Goal: Task Accomplishment & Management: Manage account settings

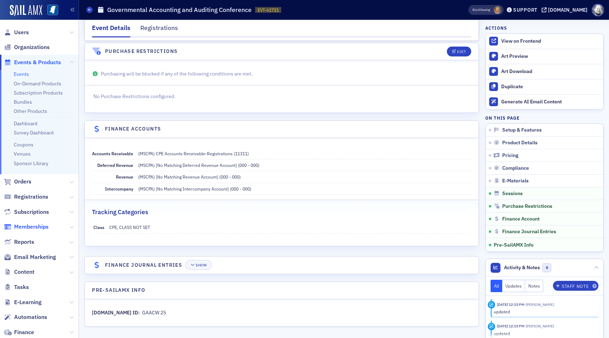
scroll to position [107, 0]
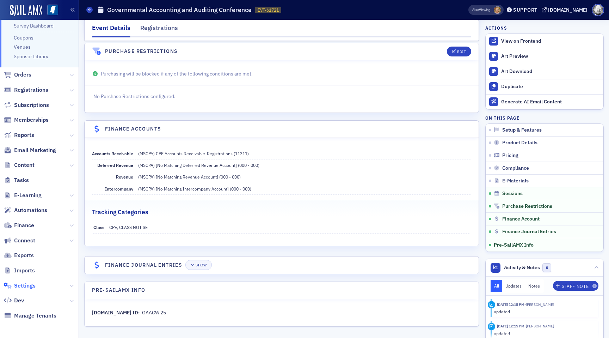
click at [23, 288] on span "Settings" at bounding box center [24, 286] width 21 height 8
select select "US"
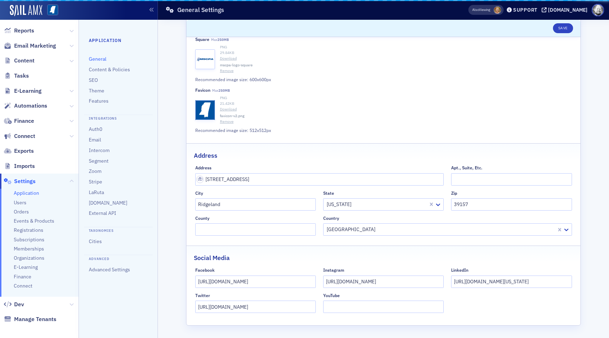
scroll to position [215, 0]
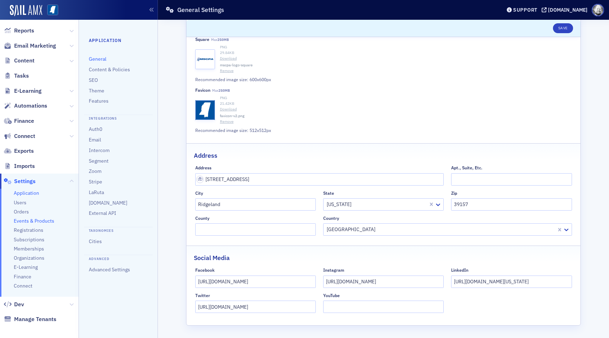
click at [41, 221] on span "Events & Products" at bounding box center [34, 220] width 41 height 7
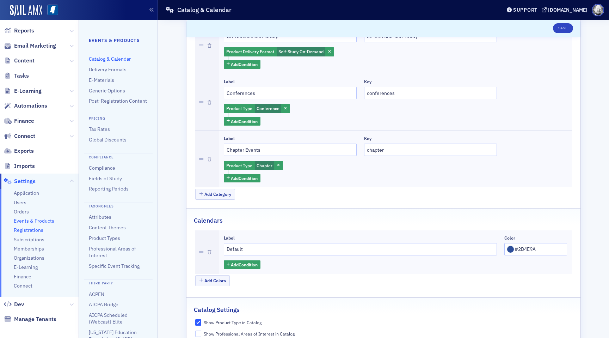
click at [33, 228] on span "Registrations" at bounding box center [29, 230] width 30 height 7
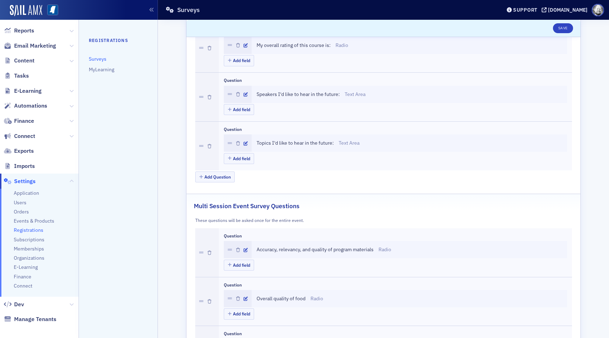
scroll to position [312, 0]
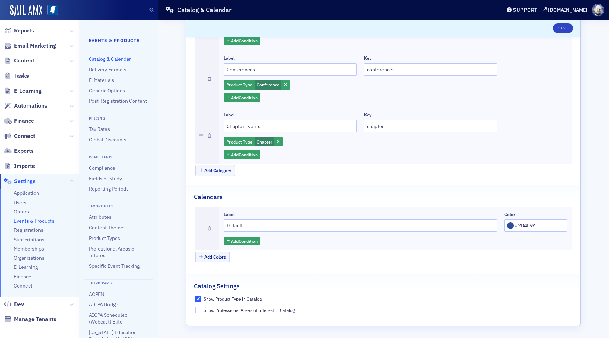
select select "US"
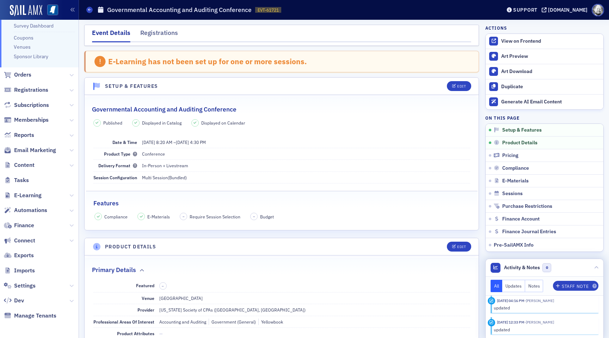
scroll to position [835, 0]
click at [598, 266] on icon at bounding box center [596, 267] width 4 height 4
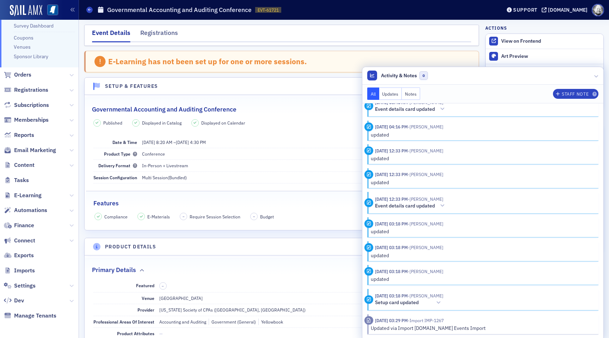
click at [308, 207] on div "Features" at bounding box center [281, 199] width 377 height 17
click at [598, 75] on icon at bounding box center [596, 76] width 4 height 4
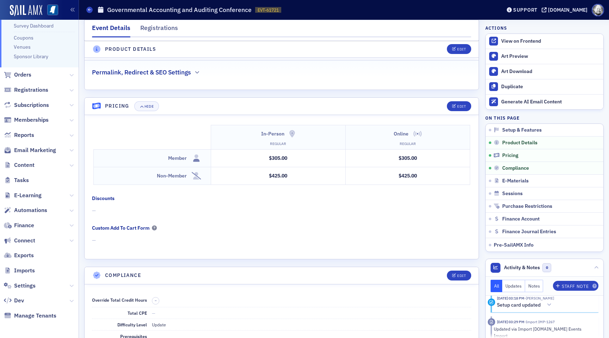
scroll to position [1072, 0]
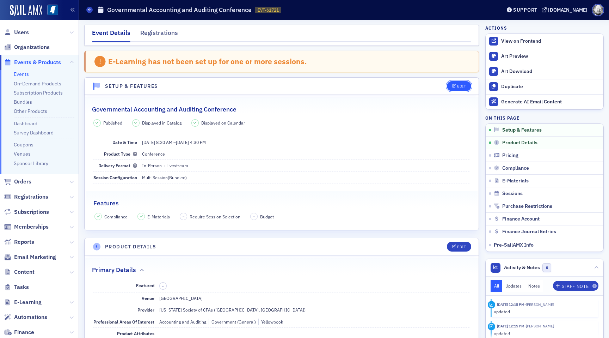
click at [458, 87] on div "Edit" at bounding box center [461, 86] width 9 height 4
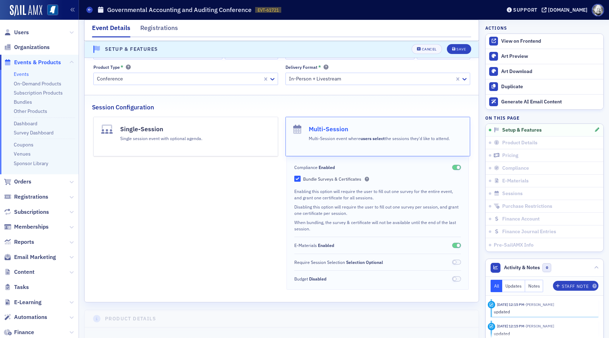
scroll to position [117, 0]
click at [424, 43] on header "Setup & Features Cancel Save" at bounding box center [282, 49] width 394 height 17
click at [424, 48] on div "Cancel" at bounding box center [429, 50] width 15 height 4
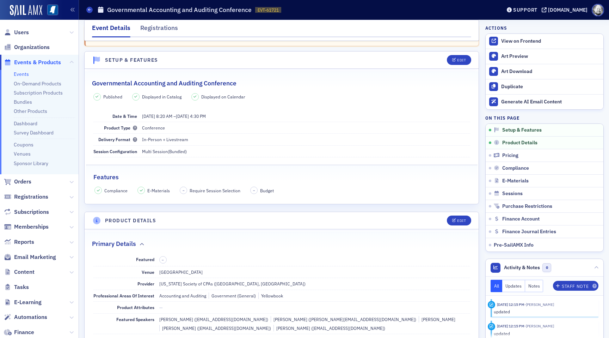
scroll to position [36, 0]
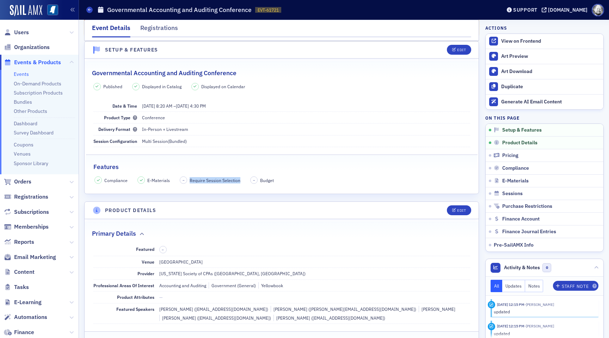
drag, startPoint x: 189, startPoint y: 180, endPoint x: 239, endPoint y: 179, distance: 50.0
click at [240, 179] on div "Compliance E-Materials – Require Session Selection – Budget" at bounding box center [281, 179] width 374 height 7
click at [539, 38] on div "View on Frontend" at bounding box center [550, 41] width 99 height 6
click at [534, 308] on div "updated" at bounding box center [544, 311] width 100 height 6
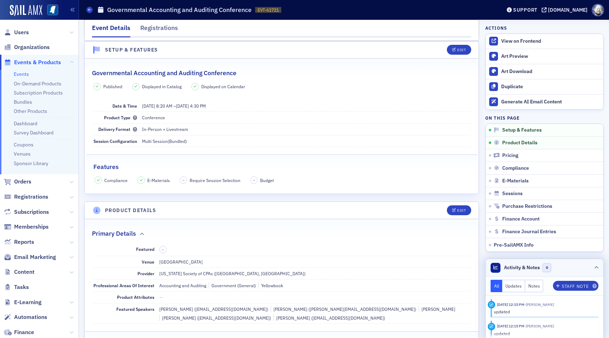
click at [599, 261] on header "Activity & Notes 0" at bounding box center [545, 268] width 118 height 18
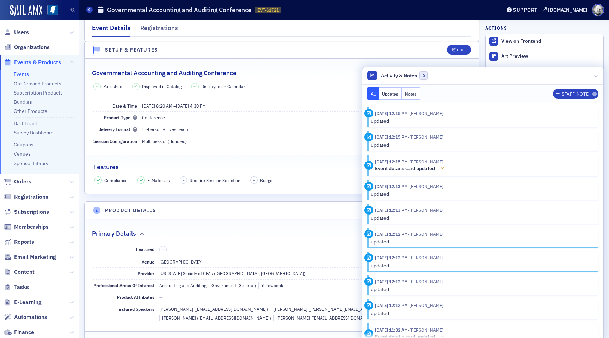
click at [442, 168] on icon at bounding box center [442, 168] width 4 height 5
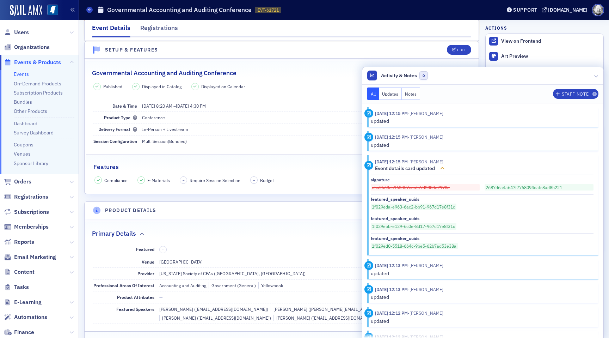
click at [442, 168] on icon at bounding box center [442, 168] width 4 height 5
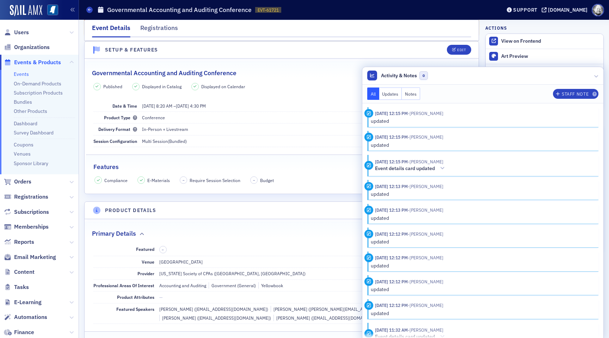
click at [433, 145] on div "updated" at bounding box center [482, 144] width 223 height 7
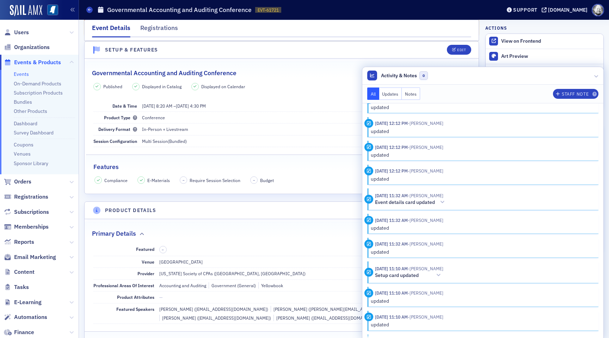
scroll to position [135, 0]
click at [441, 200] on icon at bounding box center [442, 201] width 4 height 5
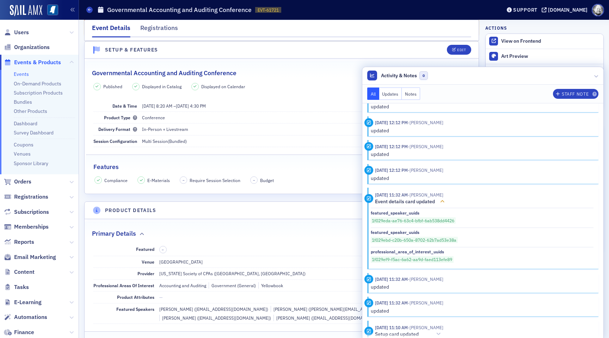
click at [441, 200] on icon at bounding box center [442, 201] width 4 height 5
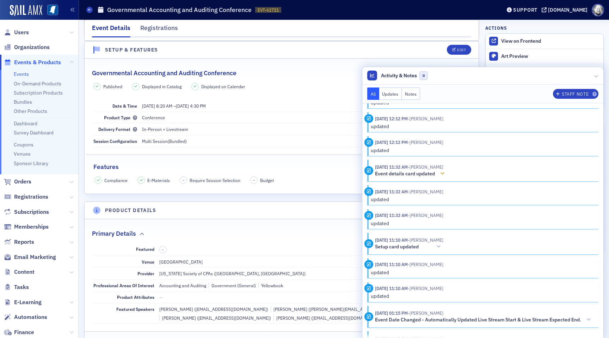
scroll to position [164, 0]
click at [440, 246] on icon at bounding box center [438, 245] width 4 height 5
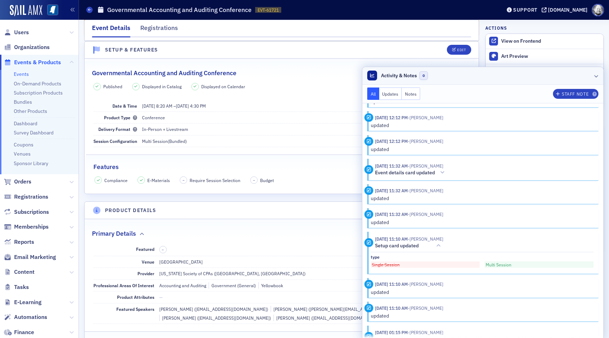
click at [595, 73] on div at bounding box center [596, 75] width 4 height 7
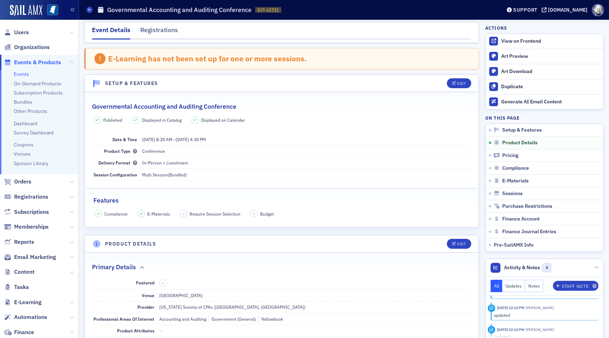
scroll to position [0, 0]
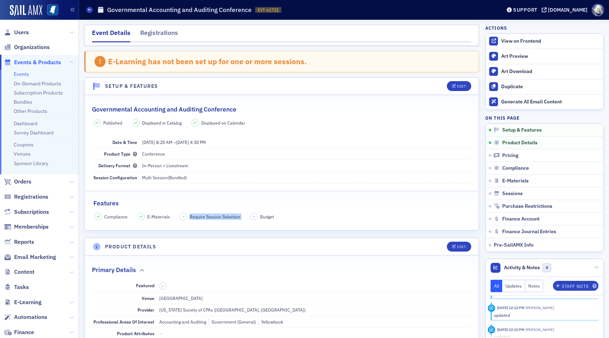
drag, startPoint x: 190, startPoint y: 214, endPoint x: 247, endPoint y: 216, distance: 57.8
click at [248, 216] on div "Compliance E-Materials – Require Session Selection – Budget" at bounding box center [281, 215] width 374 height 7
copy span "Require Session Selection"
click at [510, 165] on span "Compliance" at bounding box center [515, 168] width 27 height 6
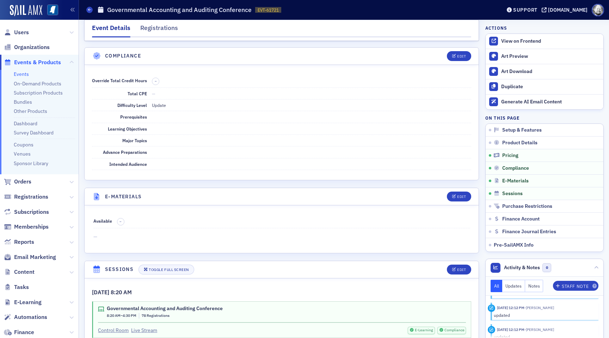
scroll to position [1295, 0]
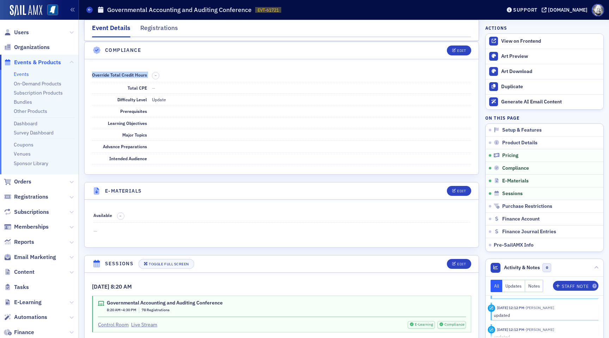
drag, startPoint x: 91, startPoint y: 73, endPoint x: 149, endPoint y: 75, distance: 57.8
click at [149, 75] on div "Override Total Credit Hours – Total CPE — Difficulty Level Update Prerequisites…" at bounding box center [282, 116] width 394 height 115
copy span "Override Total Credit Hours"
click at [458, 51] on div "Edit" at bounding box center [461, 51] width 9 height 4
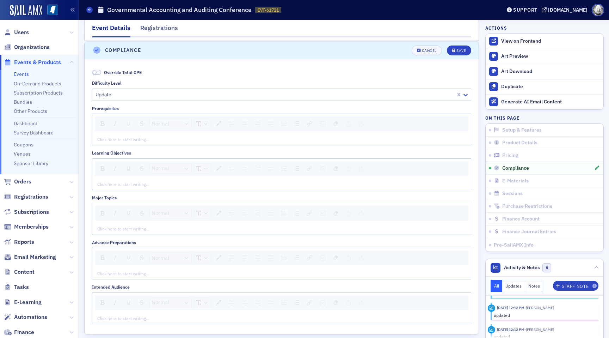
click at [112, 70] on span "Override Total CPE" at bounding box center [123, 72] width 38 height 6
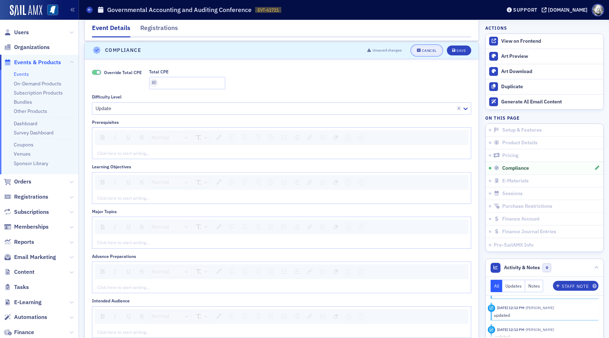
click at [431, 50] on div "Cancel" at bounding box center [429, 51] width 15 height 4
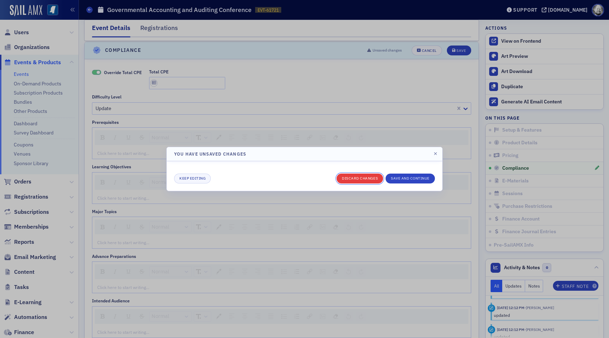
click at [347, 179] on button "Discard changes" at bounding box center [359, 178] width 47 height 10
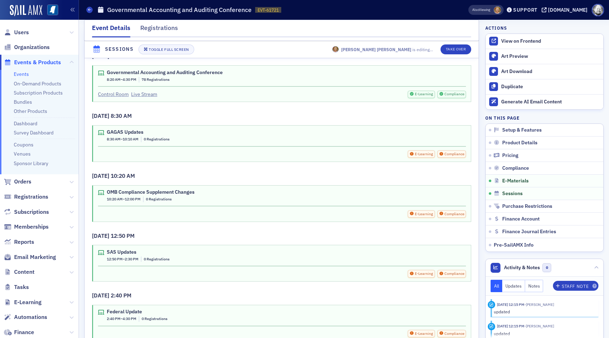
scroll to position [1479, 0]
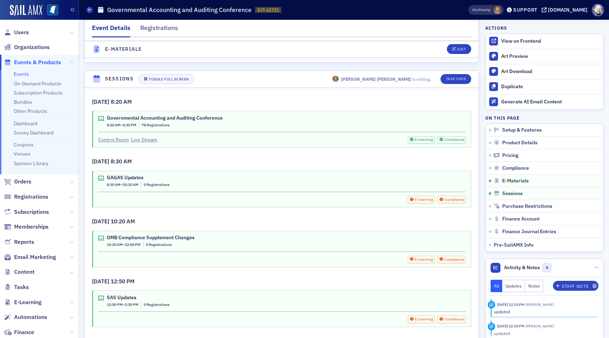
click at [23, 72] on link "Events" at bounding box center [21, 74] width 15 height 6
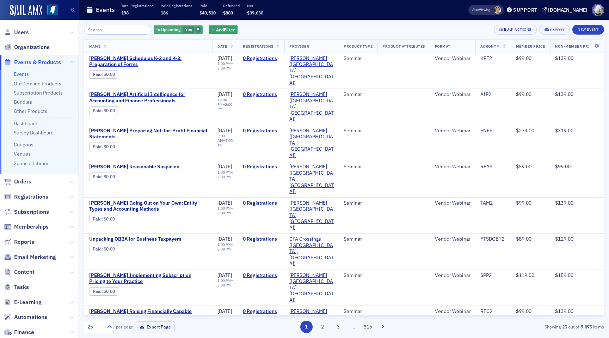
click at [197, 30] on icon "button" at bounding box center [198, 30] width 3 height 4
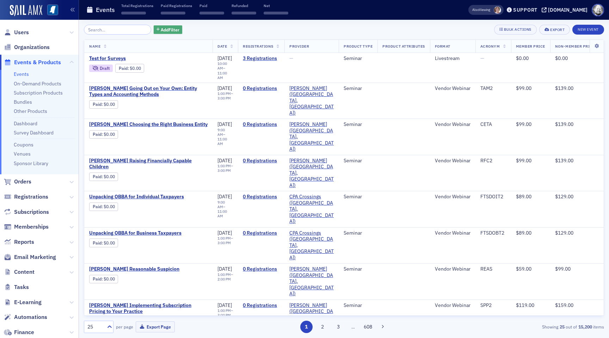
click at [161, 30] on span "Add Filter" at bounding box center [170, 29] width 19 height 6
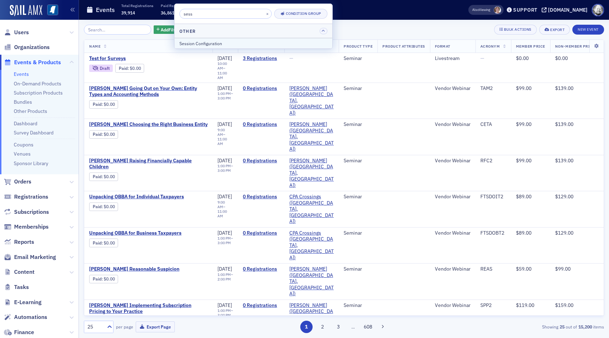
type input "sess"
click at [195, 41] on div "Session Configuration" at bounding box center [253, 43] width 148 height 6
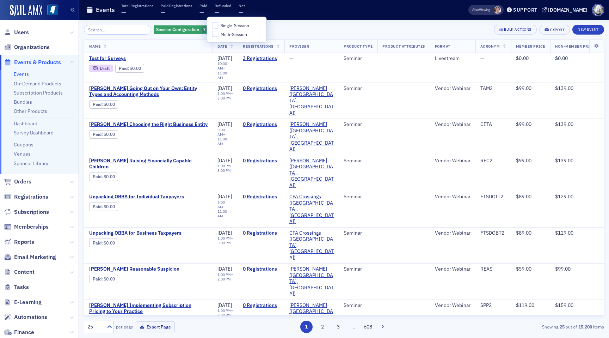
click at [228, 36] on span "Multi-Session" at bounding box center [234, 34] width 26 height 6
click at [218, 36] on input "Multi-Session" at bounding box center [215, 34] width 6 height 6
checkbox input "true"
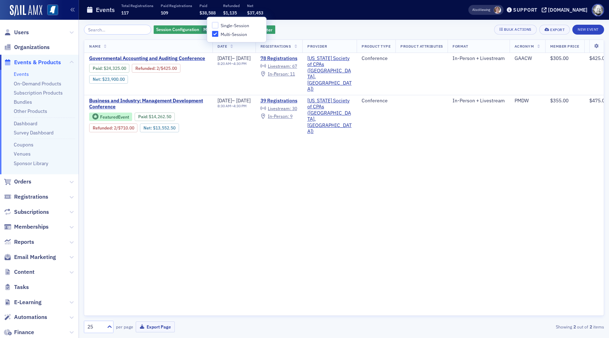
click at [315, 29] on div "Session Configuration Multi-Session Add Filter Bulk Actions Export New Event" at bounding box center [344, 30] width 520 height 10
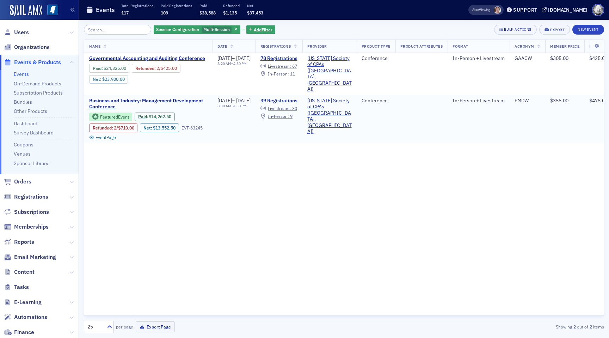
click at [186, 98] on span "Business and Industry: Management Development Conference" at bounding box center [148, 104] width 118 height 12
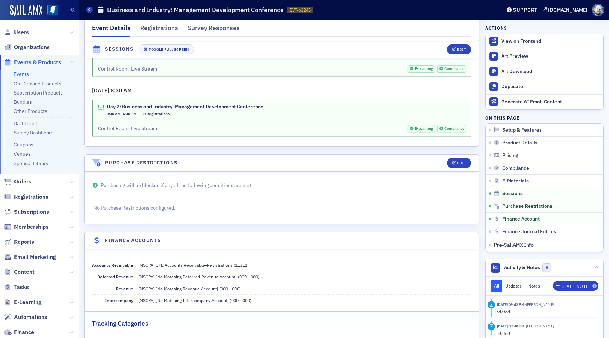
scroll to position [1422, 0]
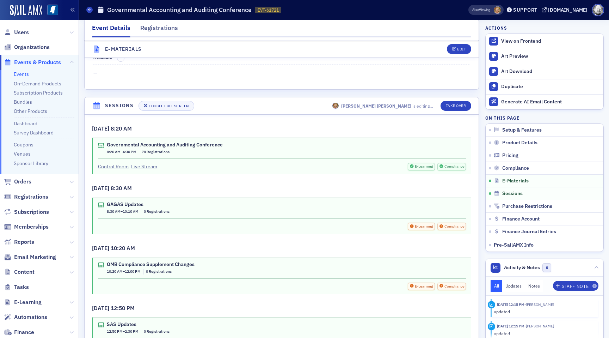
scroll to position [1452, 0]
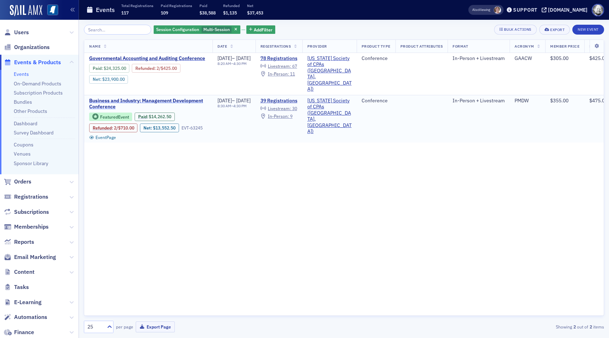
click at [103, 98] on span "Business and Industry: Management Development Conference" at bounding box center [148, 104] width 118 height 12
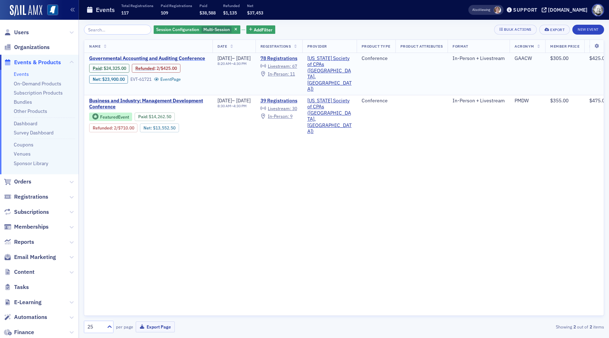
click at [171, 57] on span "Governmental Accounting and Auditing Conference" at bounding box center [148, 58] width 118 height 6
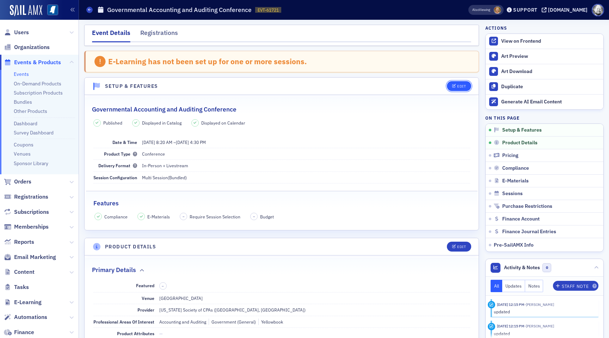
click at [461, 84] on div "Edit" at bounding box center [461, 86] width 9 height 4
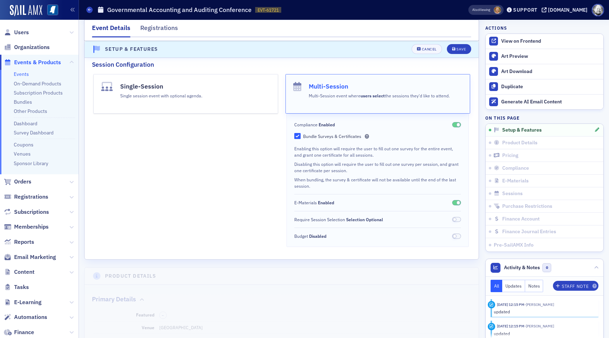
scroll to position [160, 0]
click at [429, 50] on div "Cancel" at bounding box center [429, 50] width 15 height 4
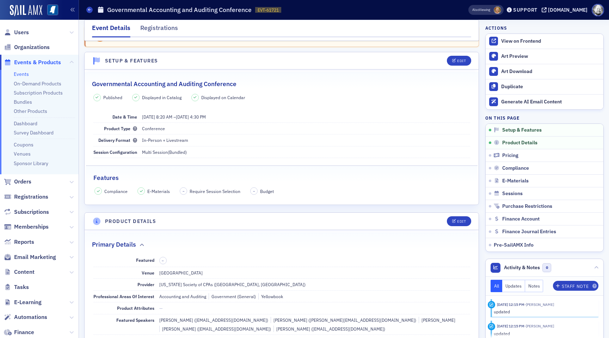
scroll to position [36, 0]
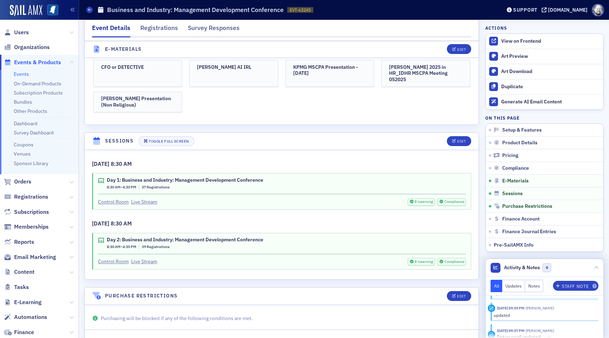
scroll to position [176, 0]
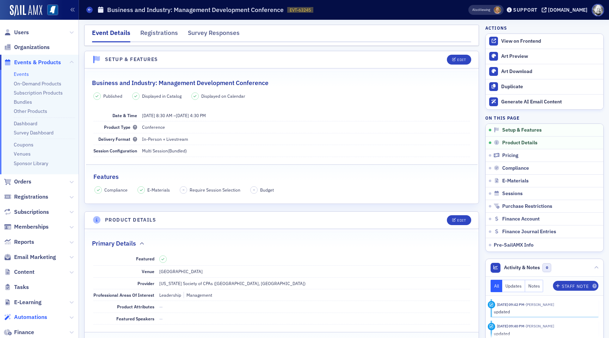
scroll to position [107, 0]
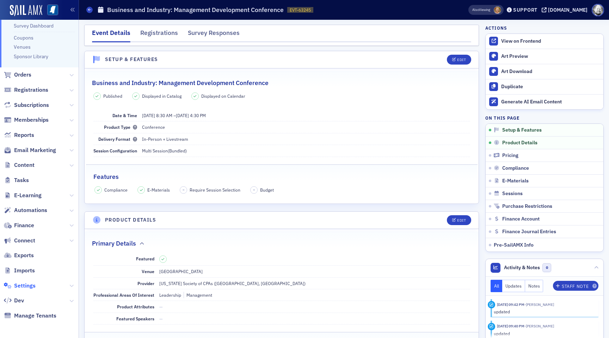
click at [29, 288] on span "Settings" at bounding box center [24, 286] width 21 height 8
select select "US"
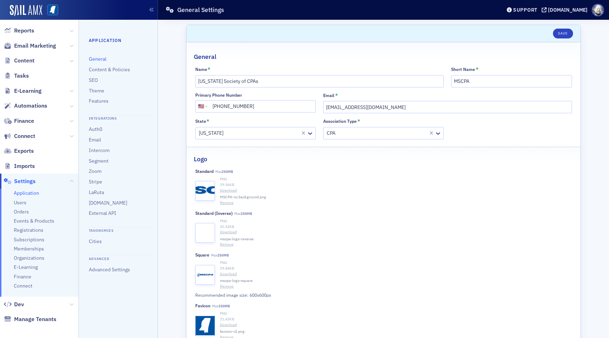
click at [32, 225] on ul "Application Users Orders Events & Products Registrations Subscriptions Membersh…" at bounding box center [39, 243] width 79 height 108
click at [32, 227] on span "Registrations" at bounding box center [29, 230] width 30 height 7
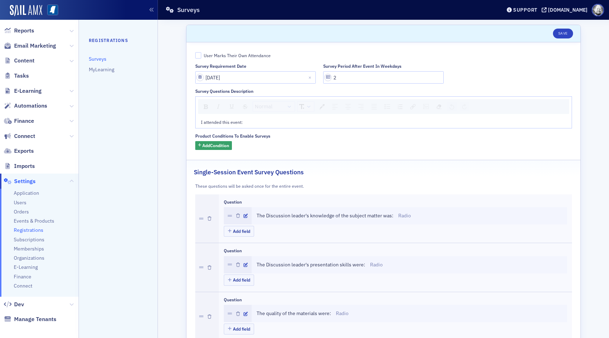
click at [100, 57] on link "Surveys" at bounding box center [98, 59] width 18 height 6
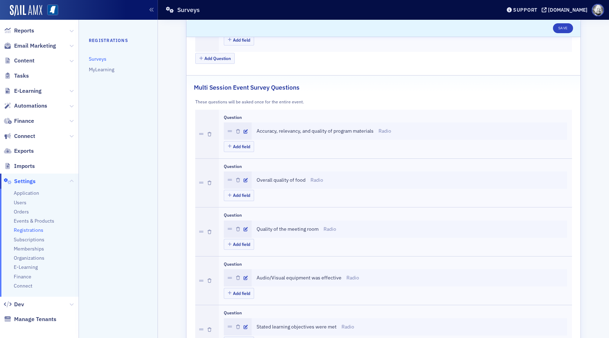
scroll to position [408, 0]
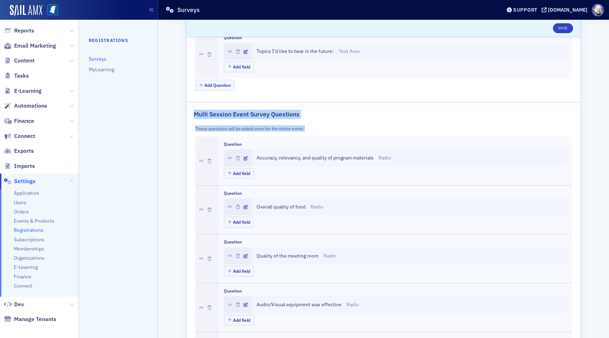
drag, startPoint x: 193, startPoint y: 112, endPoint x: 326, endPoint y: 135, distance: 134.9
copy fieldset "Multi Session Event Survey Questions These questions will be asked once for the…"
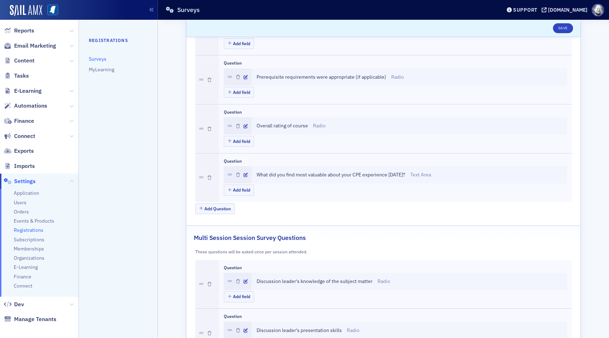
scroll to position [938, 0]
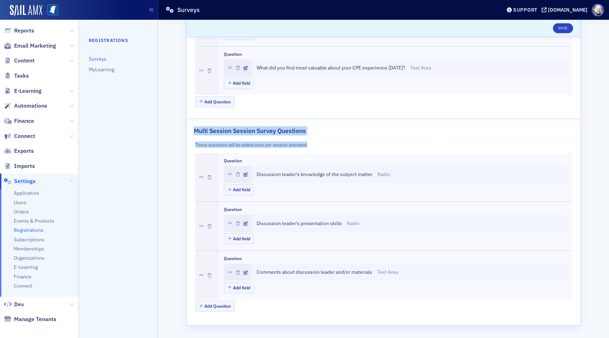
drag, startPoint x: 194, startPoint y: 130, endPoint x: 305, endPoint y: 148, distance: 112.1
click at [305, 148] on fieldset "Multi Session Session Survey Questions These questions will be asked once per s…" at bounding box center [383, 216] width 394 height 197
copy fieldset "Multi Session Session Survey Questions These questions will be asked once per s…"
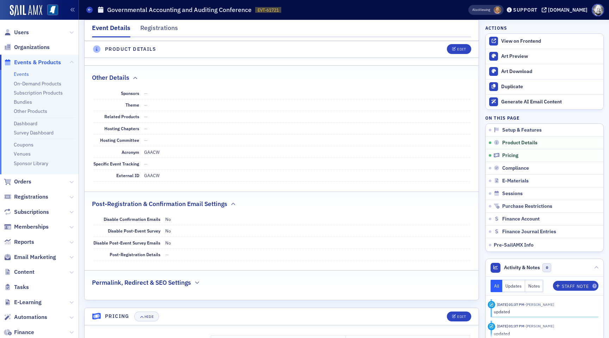
scroll to position [880, 0]
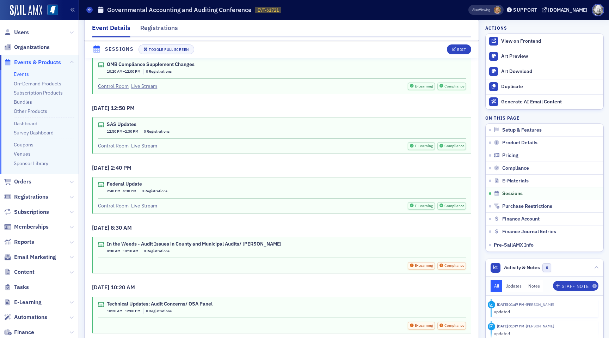
scroll to position [1655, 0]
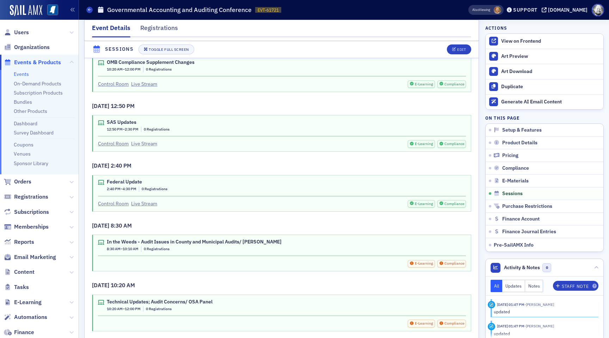
click at [147, 140] on link "Live Stream" at bounding box center [144, 143] width 26 height 7
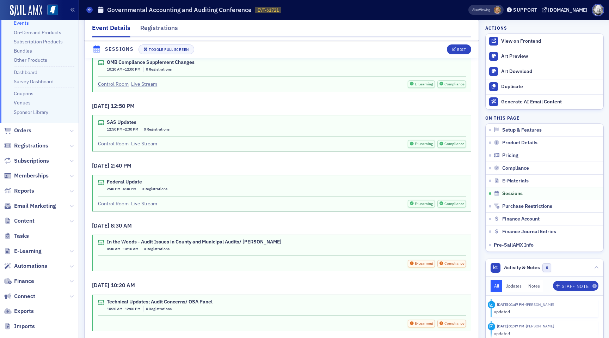
scroll to position [107, 0]
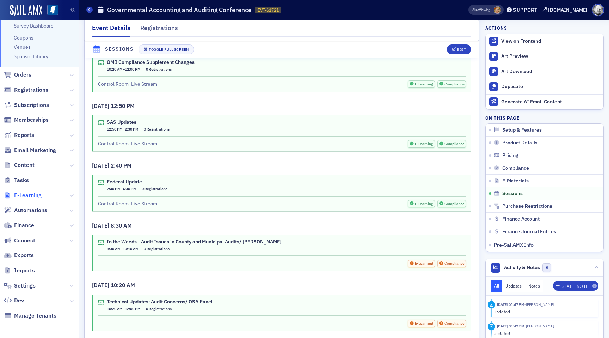
click at [32, 197] on span "E-Learning" at bounding box center [27, 195] width 27 height 8
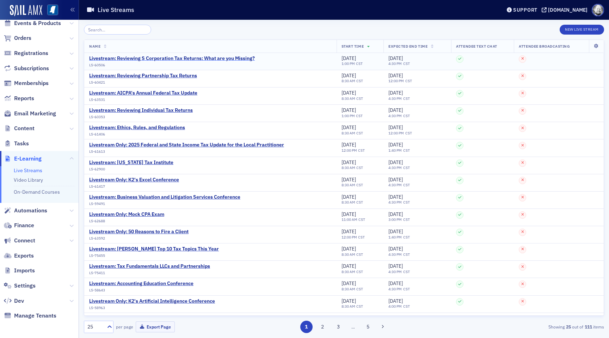
click at [162, 60] on div "Livestream: Reviewing S Corporation Tax Returns: What are you Missing?" at bounding box center [172, 58] width 166 height 6
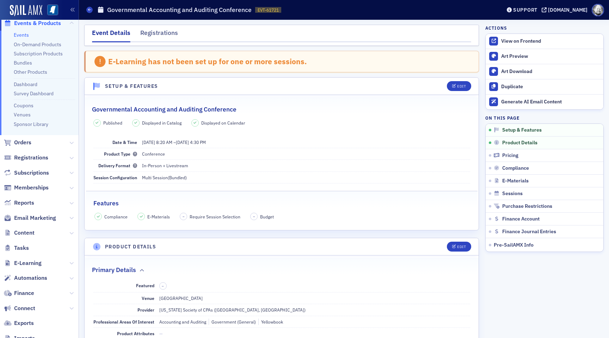
scroll to position [107, 0]
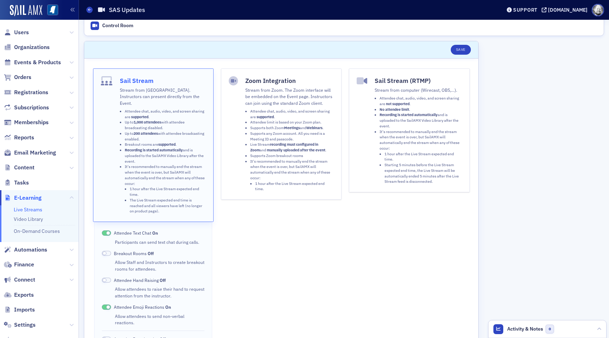
scroll to position [6, 0]
click at [276, 174] on li "It's recommended to manually end the stream when the event is over, but SailAMX…" at bounding box center [292, 175] width 84 height 33
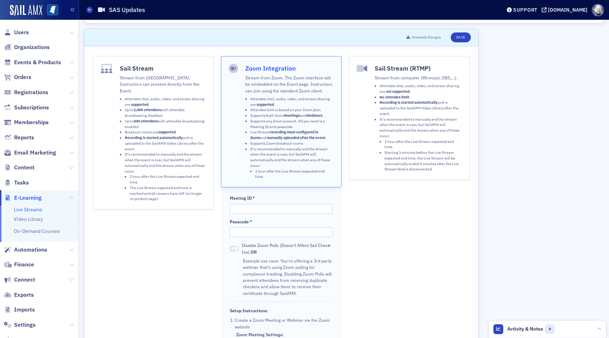
scroll to position [18, 0]
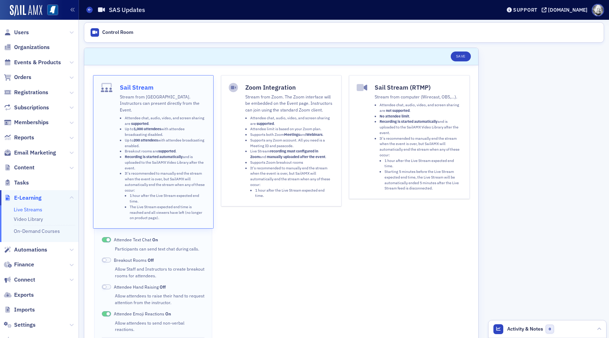
click at [391, 166] on li "1 hour after the Live Stream expected end time." at bounding box center [422, 163] width 77 height 11
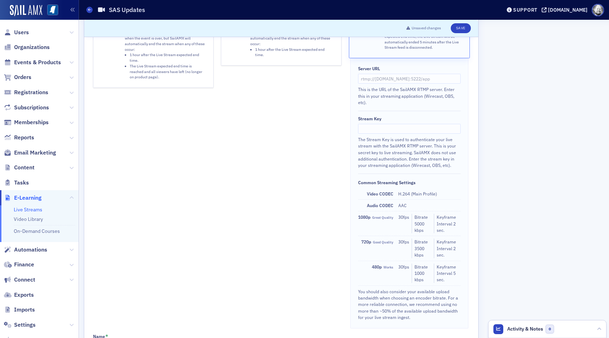
scroll to position [122, 0]
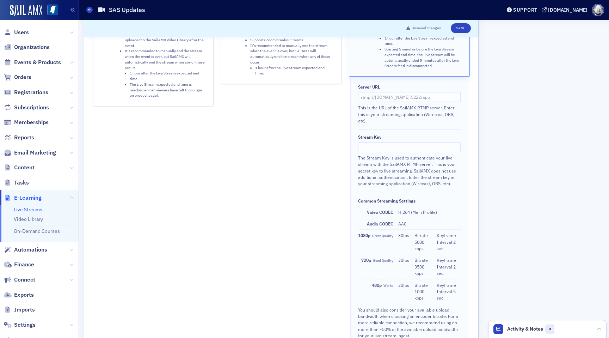
click at [285, 157] on div "Zoom Integration Stream from Zoom. The Zoom interface will be embedded on the E…" at bounding box center [281, 150] width 120 height 394
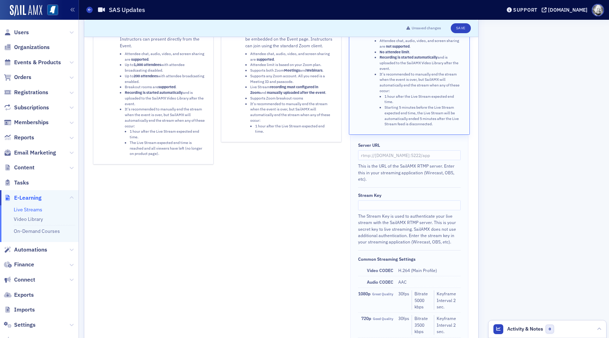
scroll to position [0, 0]
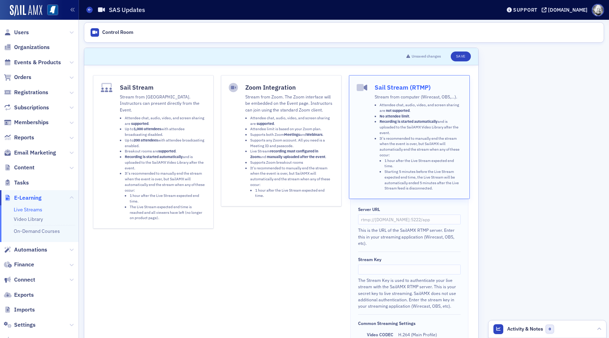
click at [282, 148] on li "Supports any Zoom account. All you need is a Meeting ID and passcode." at bounding box center [292, 142] width 84 height 11
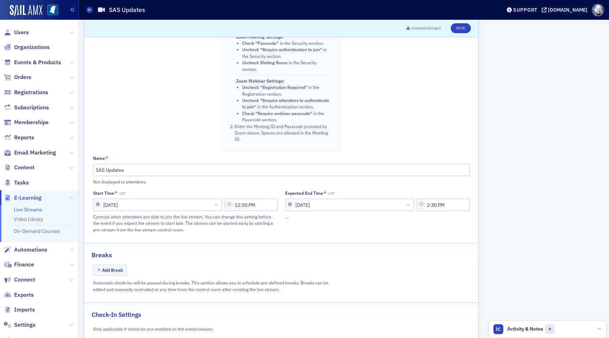
scroll to position [360, 0]
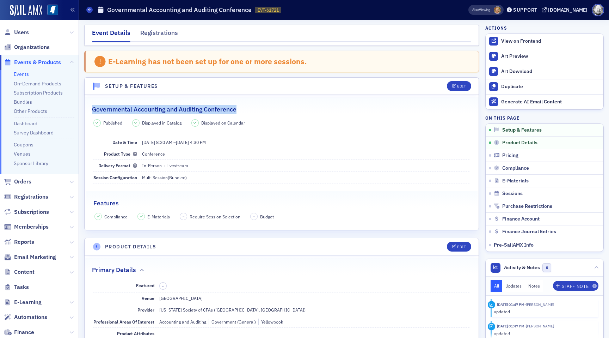
drag, startPoint x: 93, startPoint y: 109, endPoint x: 240, endPoint y: 110, distance: 146.6
click at [240, 110] on div "Governmental Accounting and Auditing Conference" at bounding box center [281, 105] width 379 height 17
copy h2 "Governmental Accounting and Auditing Conference"
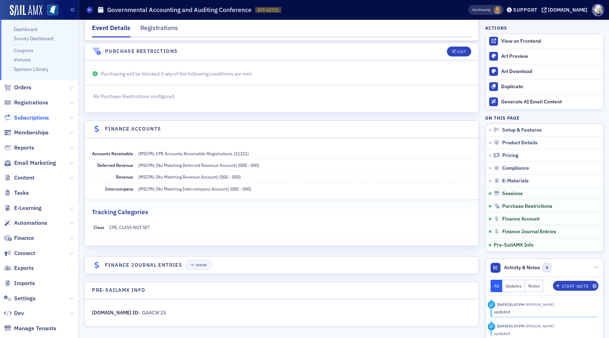
scroll to position [107, 0]
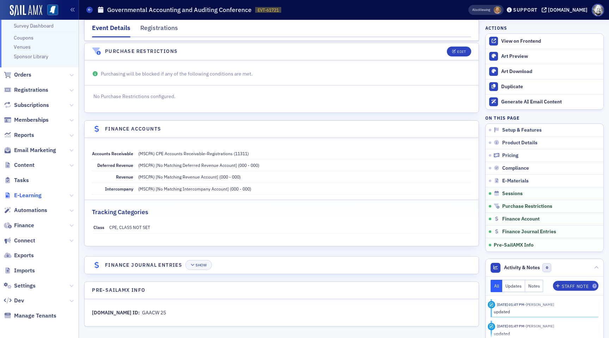
click at [31, 197] on span "E-Learning" at bounding box center [27, 195] width 27 height 8
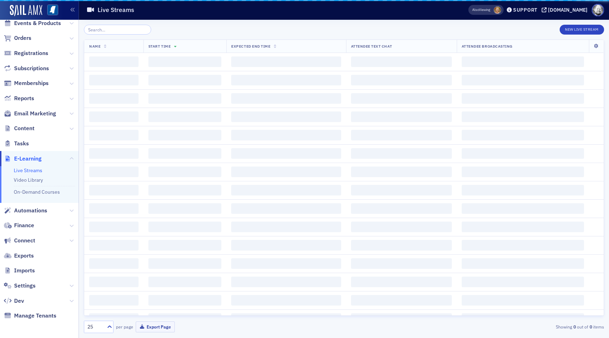
scroll to position [39, 0]
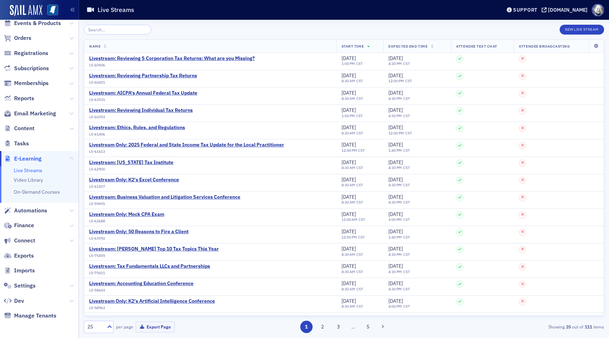
click at [26, 168] on link "Live Streams" at bounding box center [28, 170] width 29 height 6
click at [196, 57] on div "Livestream: Reviewing S Corporation Tax Returns: What are you Missing?" at bounding box center [172, 58] width 166 height 6
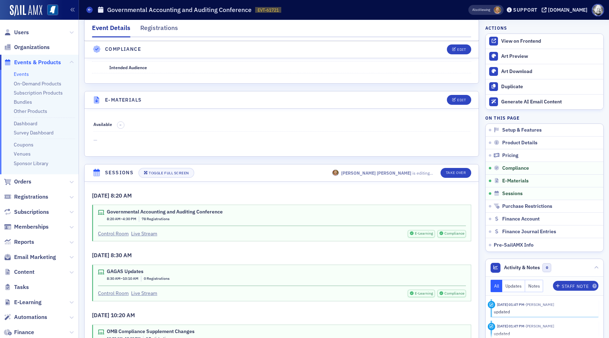
scroll to position [1500, 0]
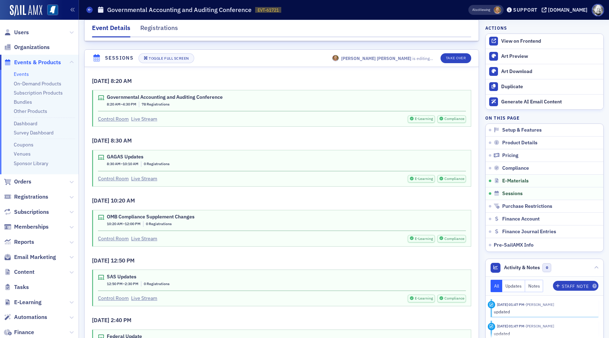
click at [152, 116] on link "Live Stream" at bounding box center [144, 118] width 26 height 7
click at [147, 179] on link "Live Stream" at bounding box center [144, 178] width 26 height 7
click at [147, 238] on link "Live Stream" at bounding box center [144, 238] width 26 height 7
click at [146, 296] on link "Live Stream" at bounding box center [144, 297] width 26 height 7
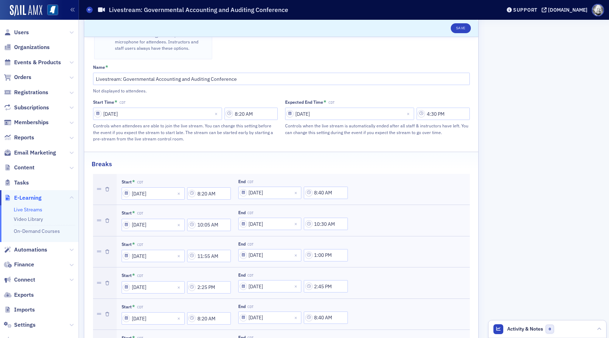
scroll to position [320, 0]
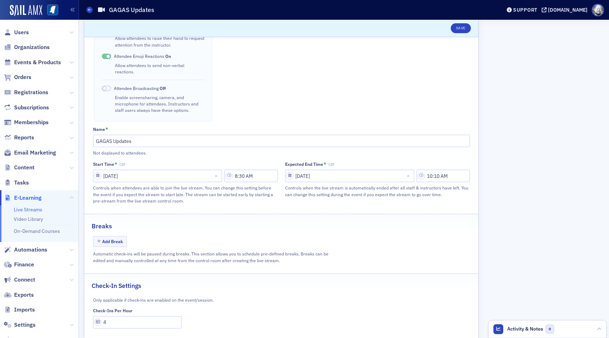
scroll to position [260, 0]
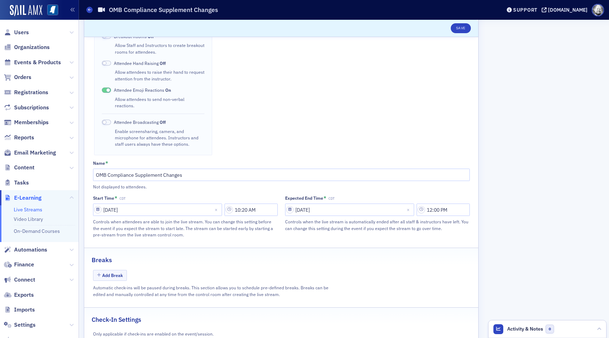
scroll to position [225, 0]
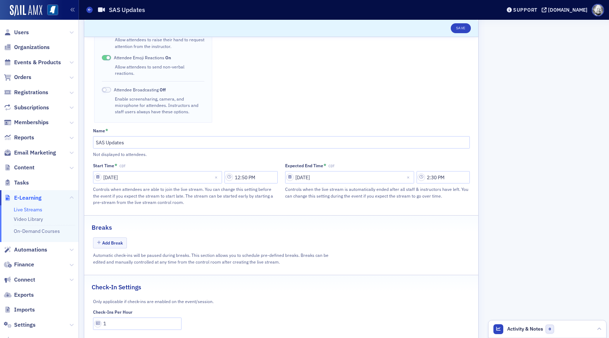
scroll to position [256, 0]
